Goal: Navigation & Orientation: Understand site structure

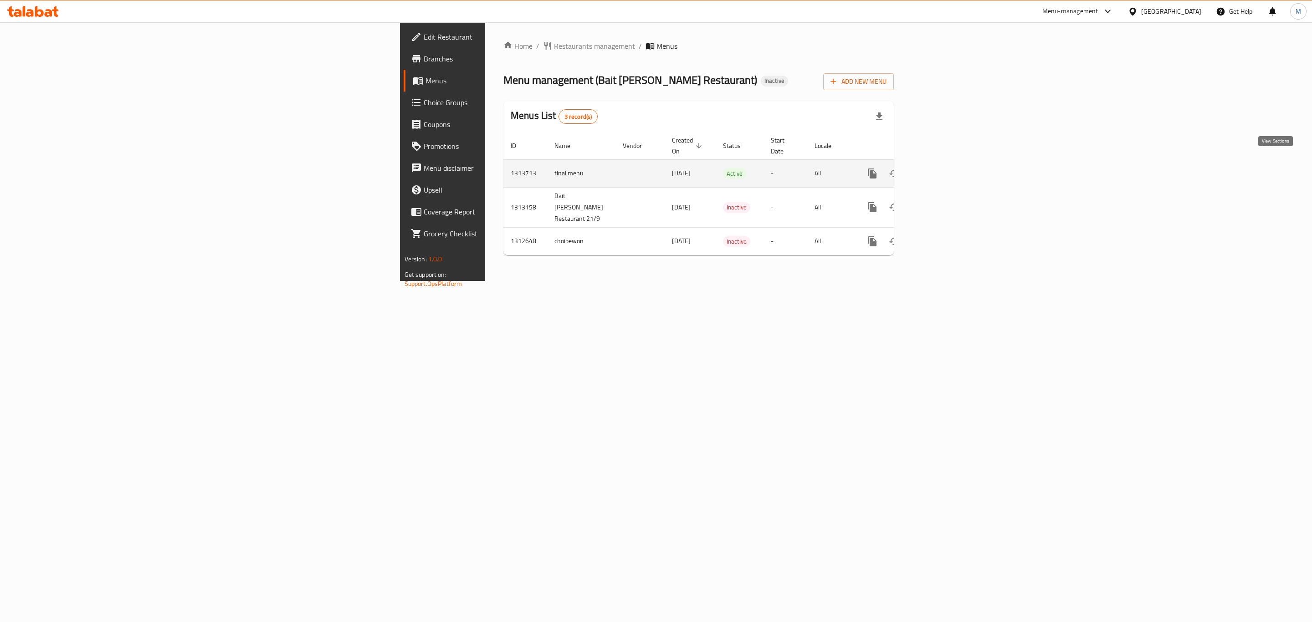
click at [944, 168] on icon "enhanced table" at bounding box center [938, 173] width 11 height 11
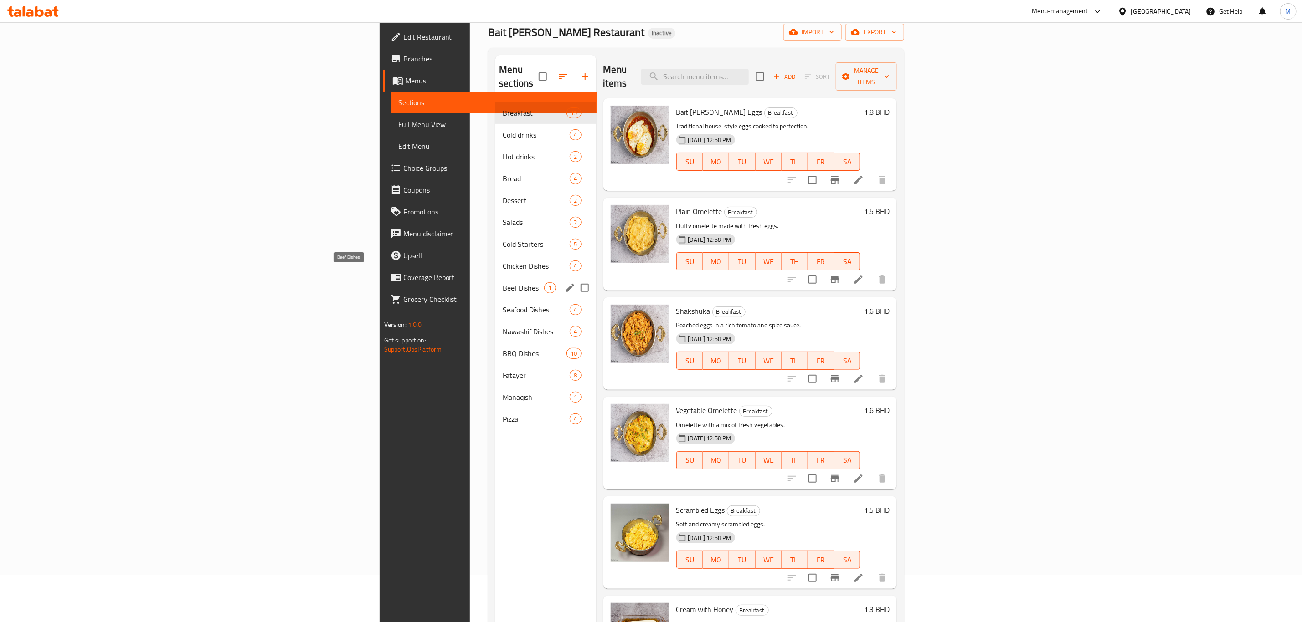
scroll to position [128, 0]
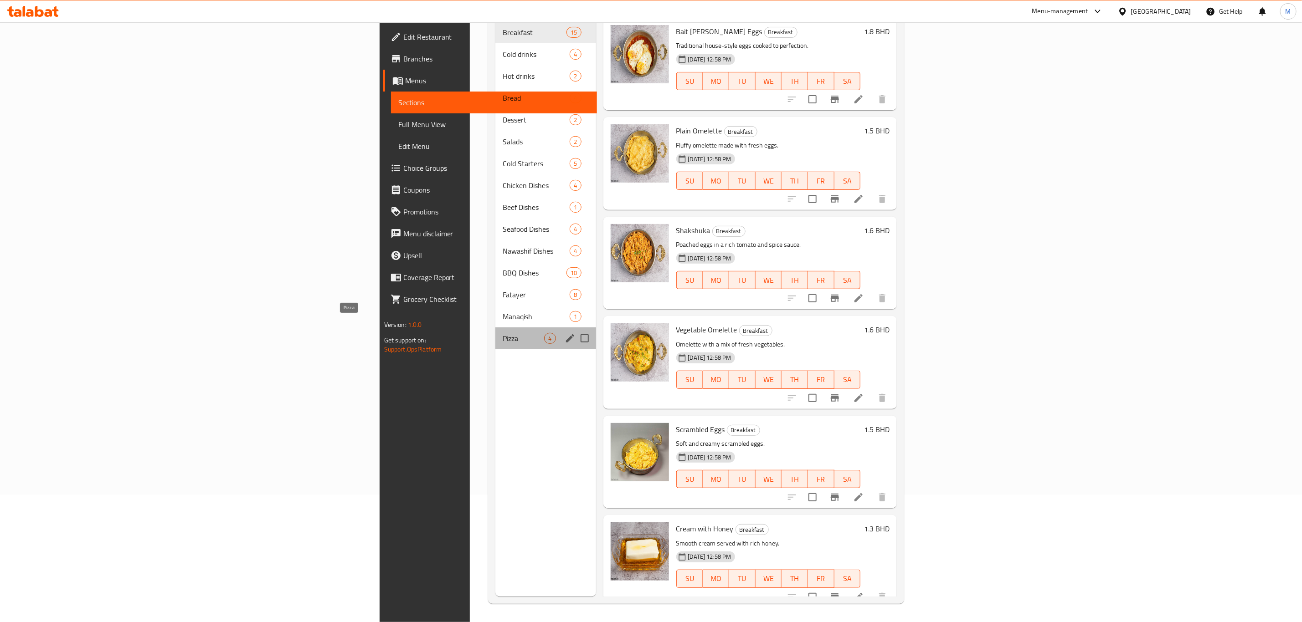
click at [503, 333] on span "Pizza" at bounding box center [523, 338] width 41 height 11
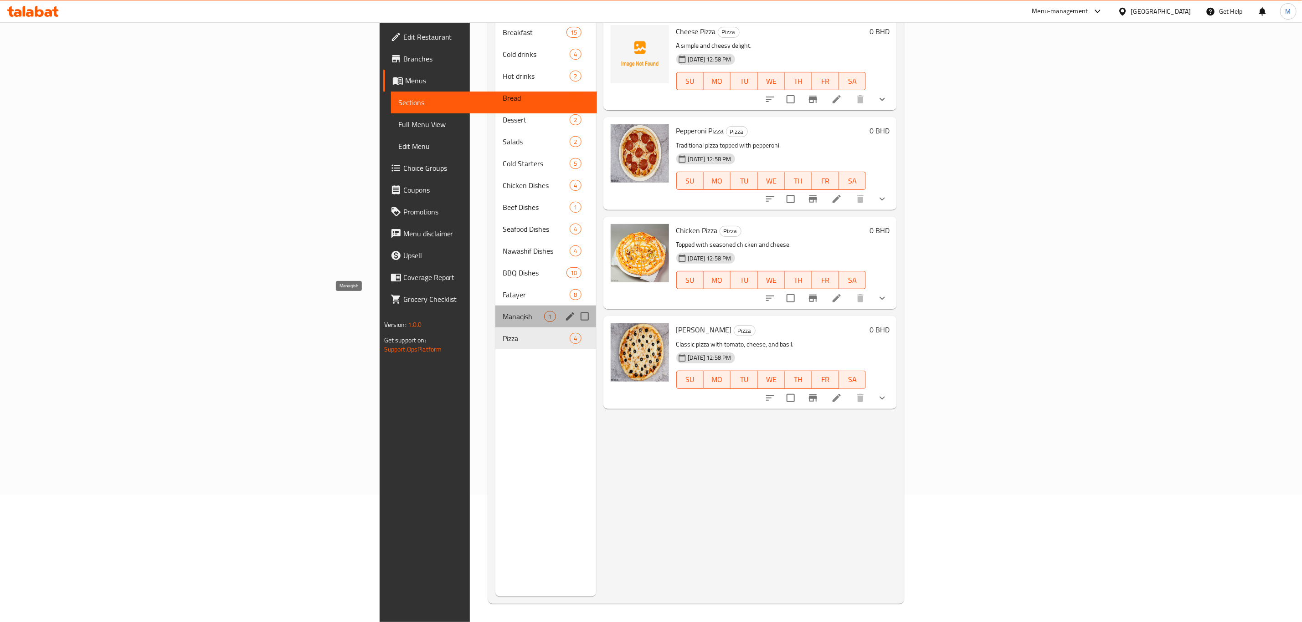
click at [503, 311] on span "Manaqish" at bounding box center [523, 316] width 41 height 11
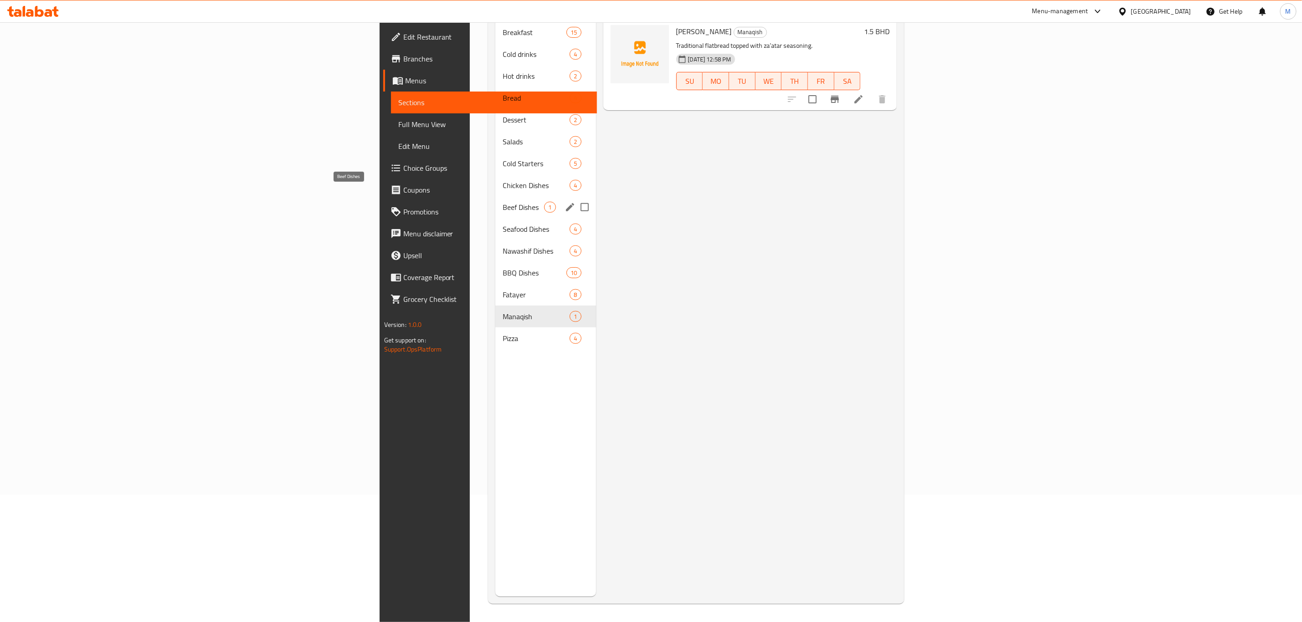
click at [503, 202] on span "Beef Dishes" at bounding box center [523, 207] width 41 height 11
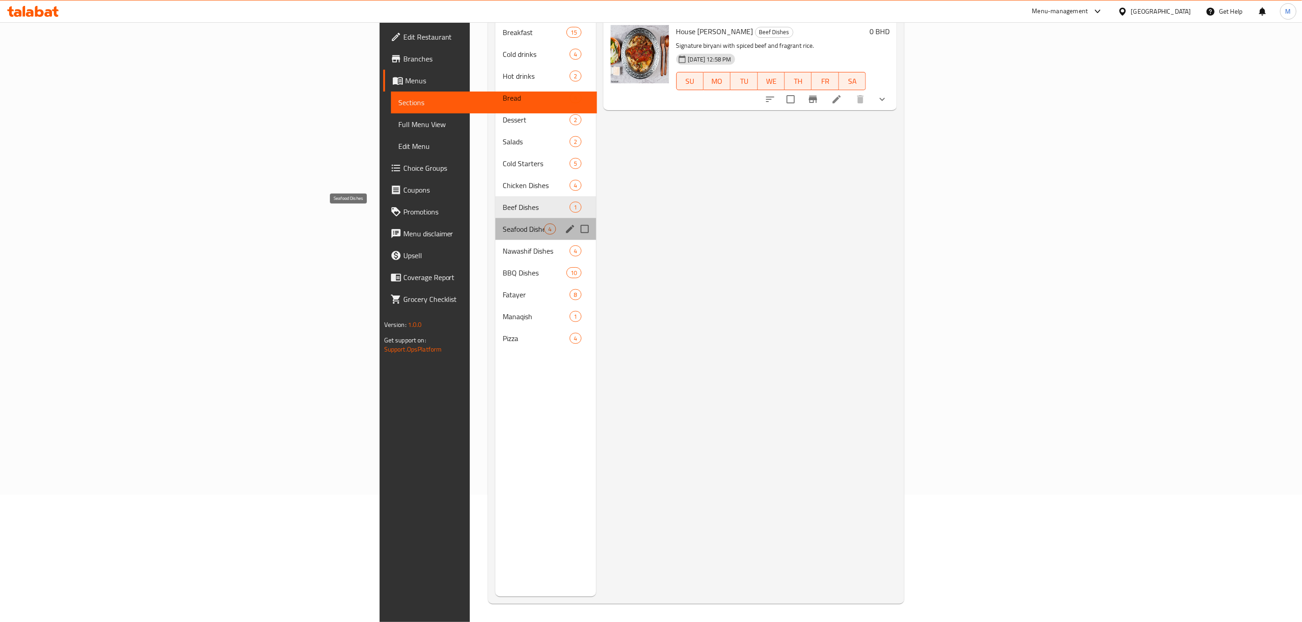
click at [503, 224] on span "Seafood Dishes" at bounding box center [523, 229] width 41 height 11
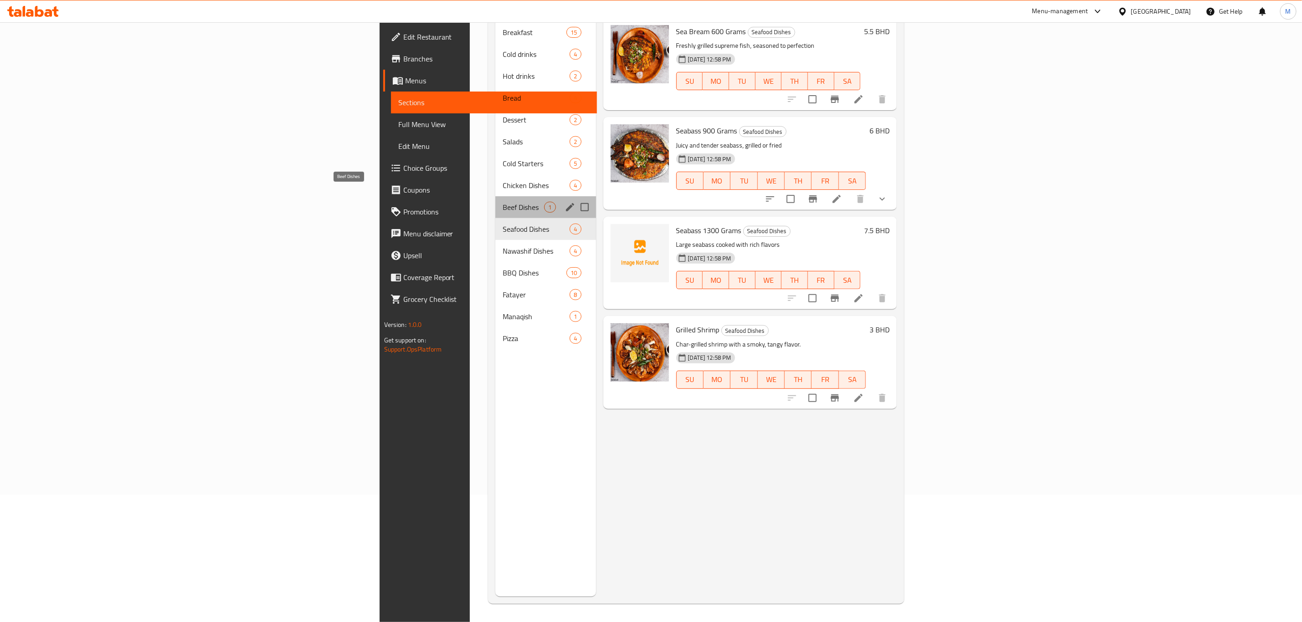
click at [503, 202] on span "Beef Dishes" at bounding box center [523, 207] width 41 height 11
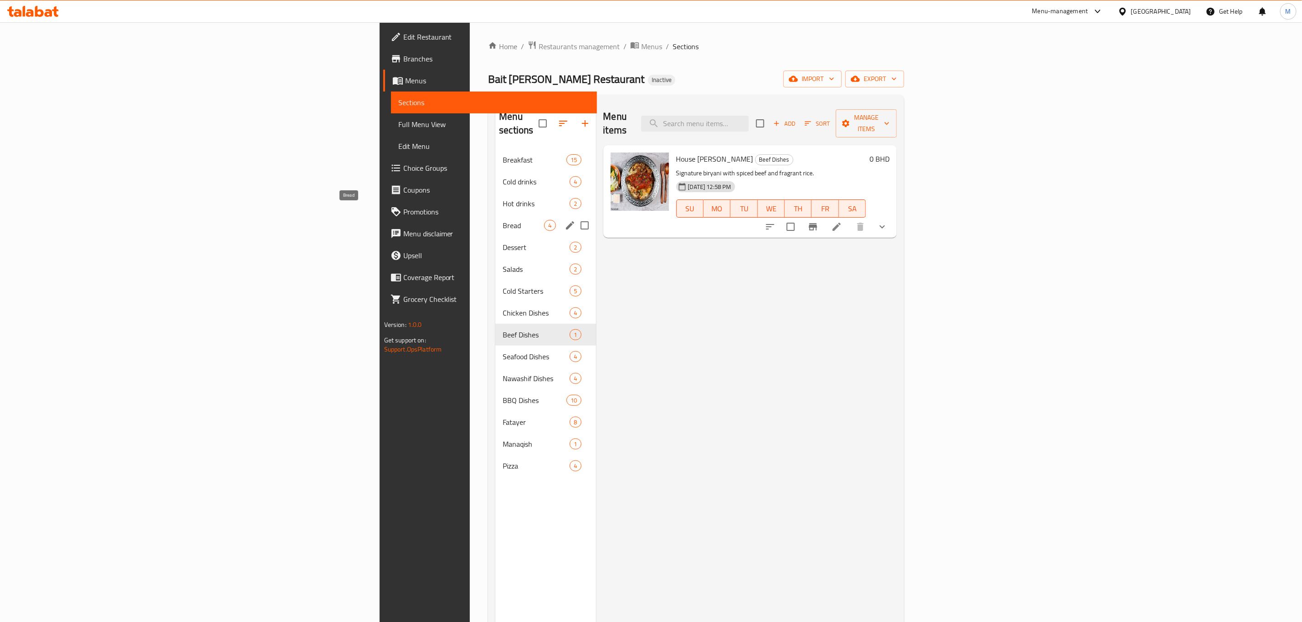
click at [503, 220] on span "Bread" at bounding box center [523, 225] width 41 height 11
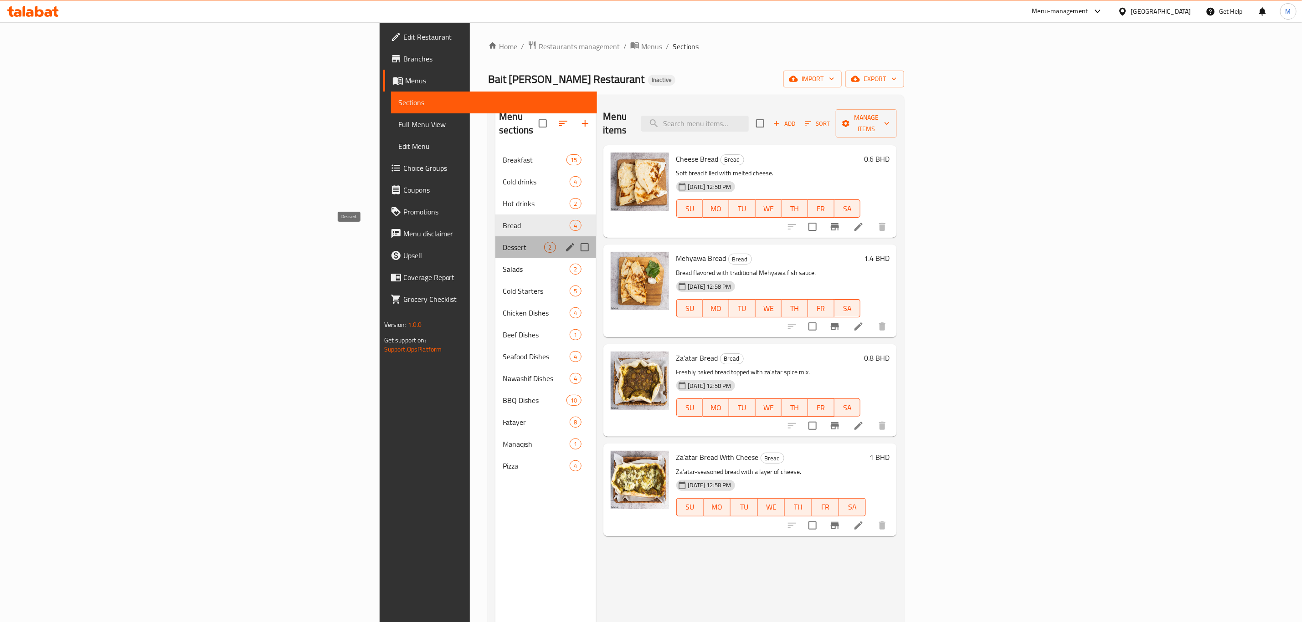
click at [503, 242] on span "Dessert" at bounding box center [523, 247] width 41 height 11
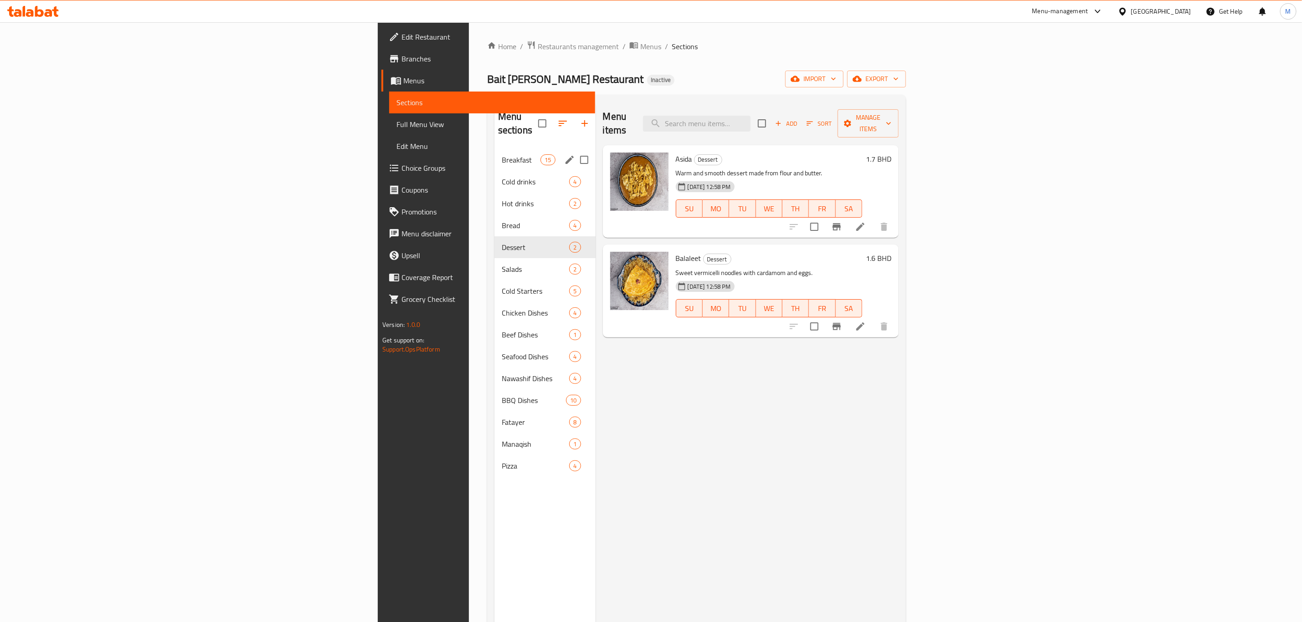
click at [494, 153] on div "Breakfast 15" at bounding box center [544, 160] width 101 height 22
